Goal: Check status: Check status

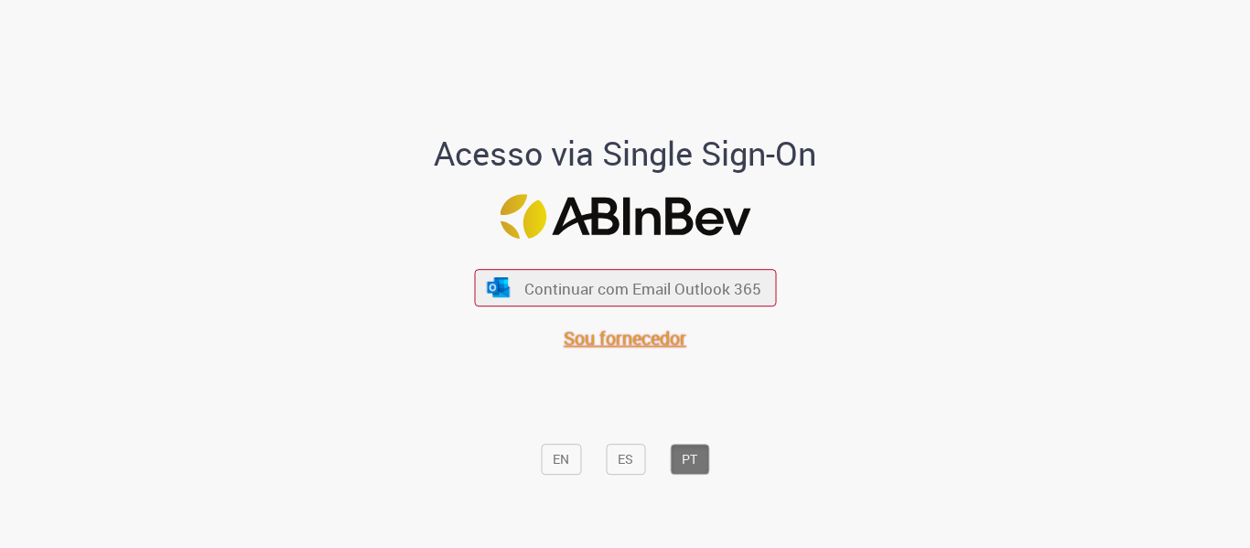
click at [641, 340] on span "Sou fornecedor" at bounding box center [625, 338] width 123 height 25
drag, startPoint x: 490, startPoint y: 0, endPoint x: 939, endPoint y: 321, distance: 552.4
click at [939, 321] on div "Acesso via Single Sign-On Continuar com Email Outlook 365 Sou fornecedor EN ES …" at bounding box center [625, 281] width 1071 height 543
click at [656, 342] on span "Sou fornecedor" at bounding box center [625, 338] width 123 height 25
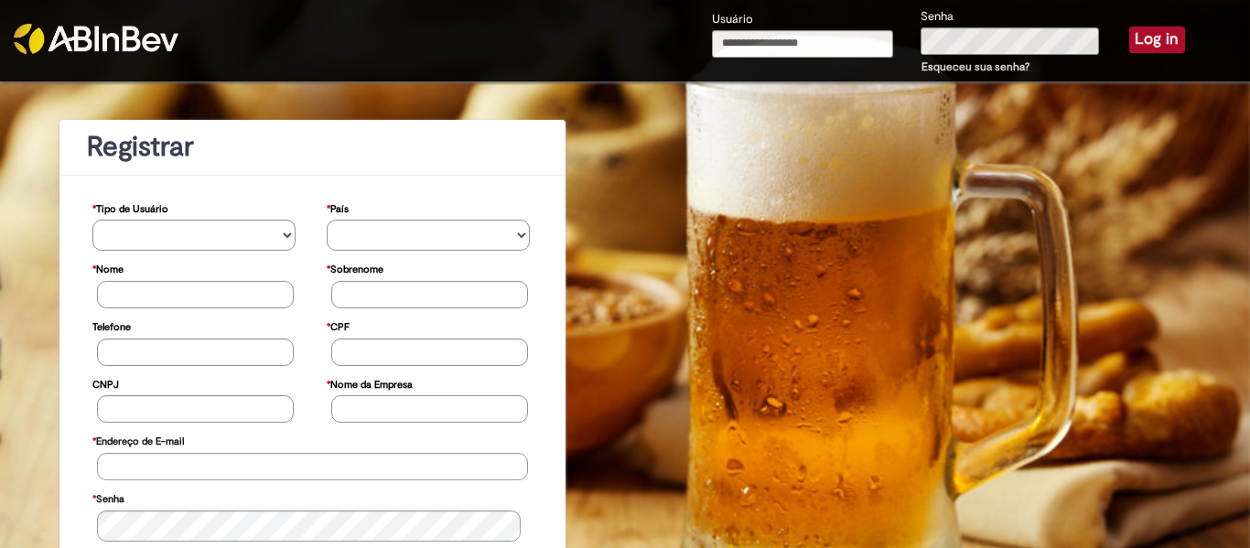
click at [834, 38] on input "Usuário" at bounding box center [802, 43] width 181 height 27
click at [671, 212] on div "**********" at bounding box center [625, 462] width 1250 height 763
click at [805, 35] on input "Usuário" at bounding box center [802, 43] width 181 height 27
type input "**********"
click at [1160, 41] on button "Log in" at bounding box center [1157, 40] width 56 height 26
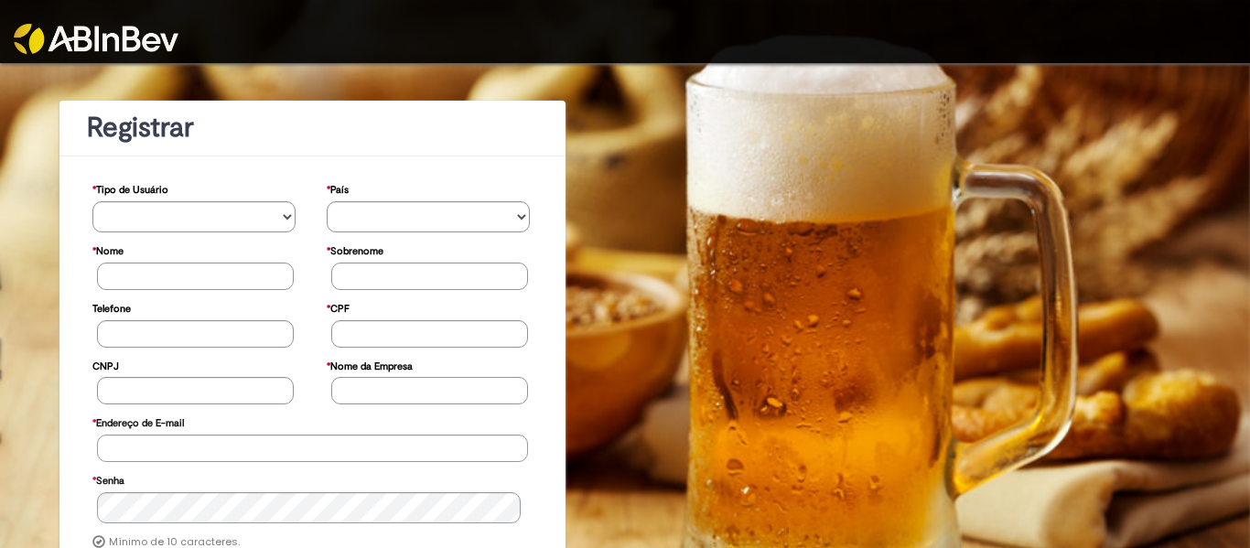
click at [924, 17] on div at bounding box center [625, 31] width 1250 height 63
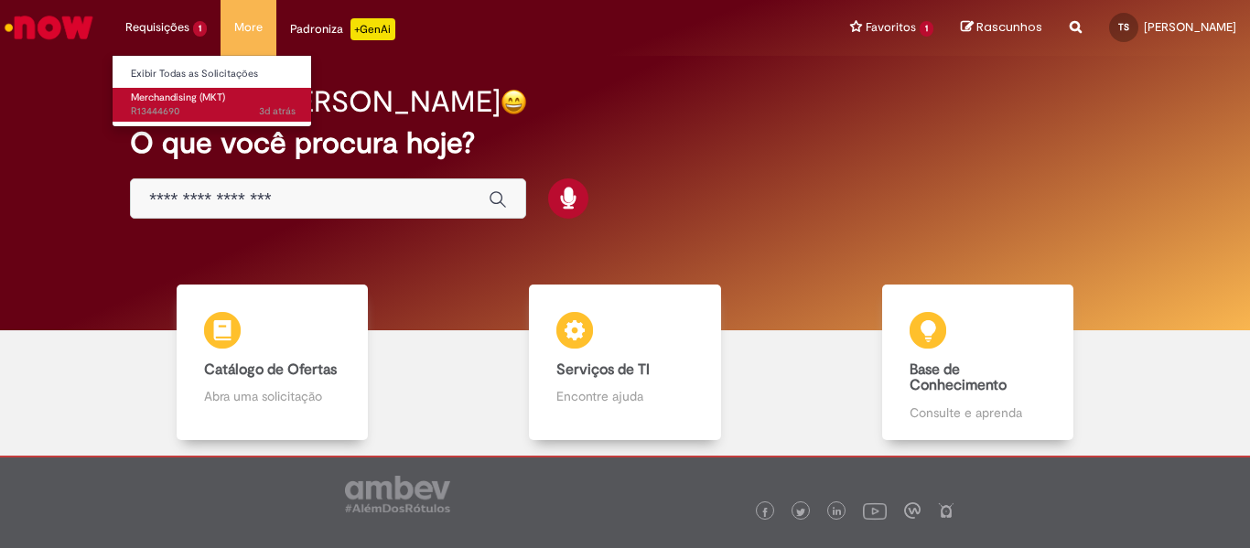
click at [158, 105] on span "3d atrás 3 dias atrás R13444690" at bounding box center [213, 111] width 165 height 15
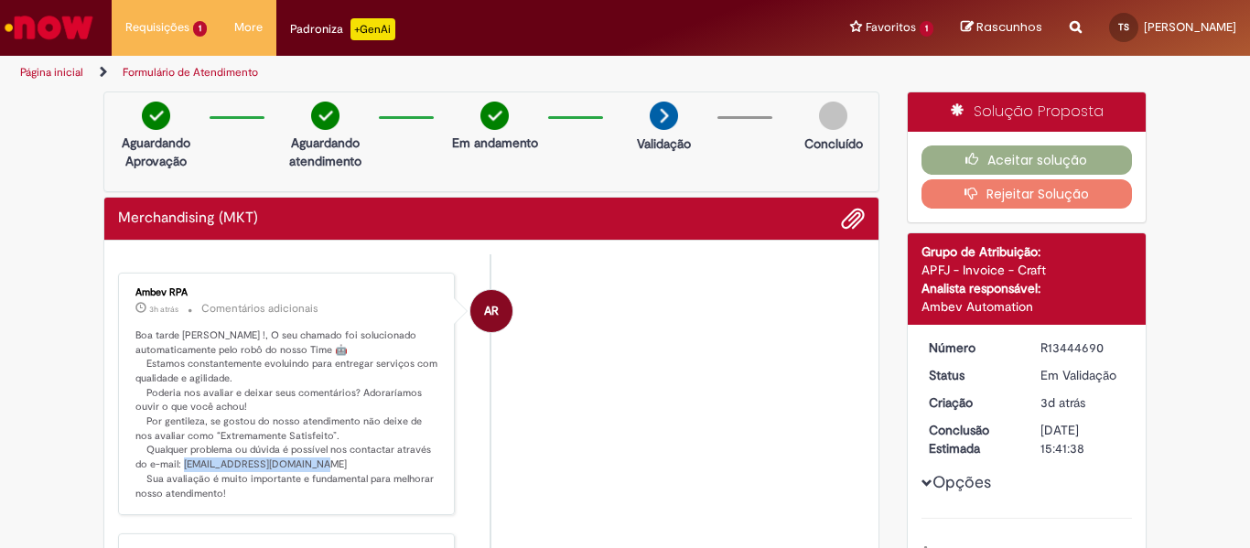
drag, startPoint x: 306, startPoint y: 461, endPoint x: 178, endPoint y: 463, distance: 127.2
click at [178, 463] on p "Boa tarde [PERSON_NAME] !, O seu chamado foi solucionado automaticamente pelo r…" at bounding box center [287, 415] width 305 height 172
copy p "[EMAIL_ADDRESS][DOMAIN_NAME]"
drag, startPoint x: 1036, startPoint y: 351, endPoint x: 1115, endPoint y: 354, distance: 78.8
click at [1115, 354] on div "R13444690" at bounding box center [1083, 348] width 85 height 18
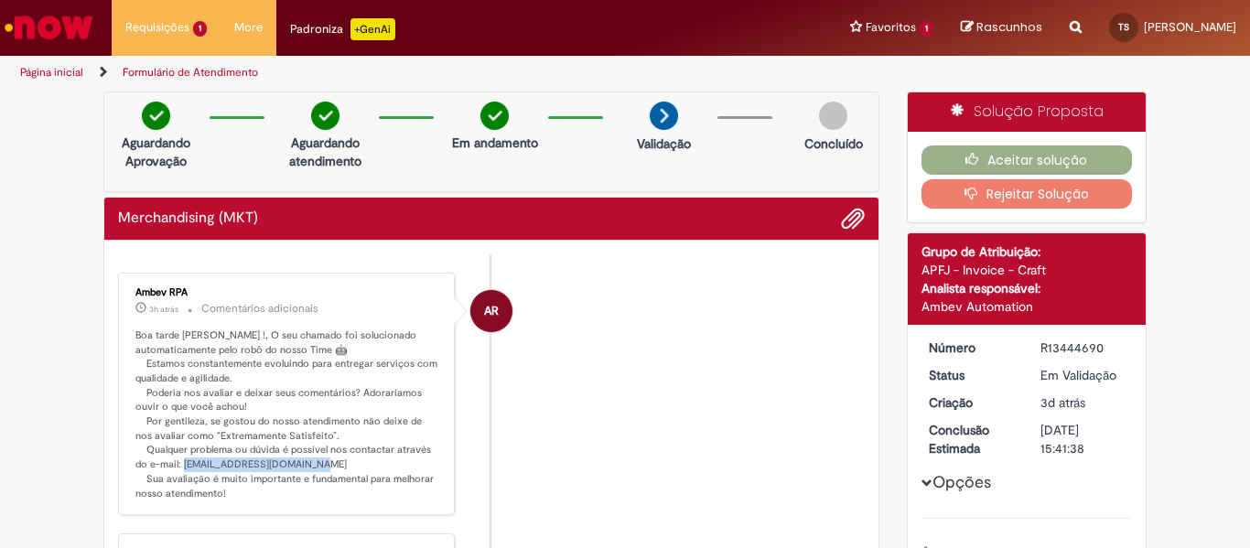
copy div "R13444690"
